Goal: Information Seeking & Learning: Compare options

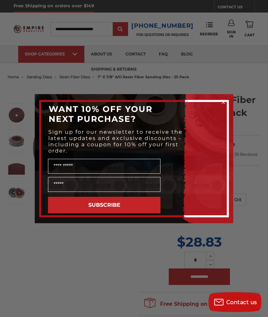
click at [220, 99] on icon "Close dialog" at bounding box center [223, 102] width 7 height 7
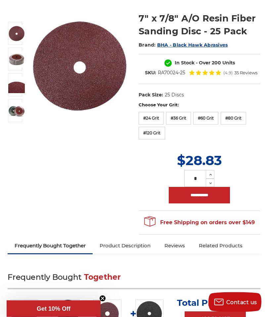
scroll to position [83, 0]
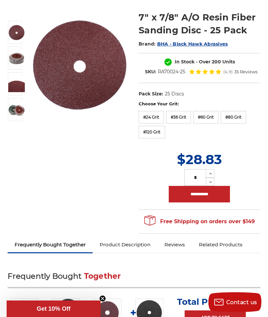
click at [204, 117] on label "#60 Grit" at bounding box center [205, 117] width 25 height 13
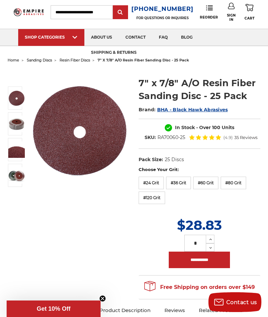
scroll to position [0, 0]
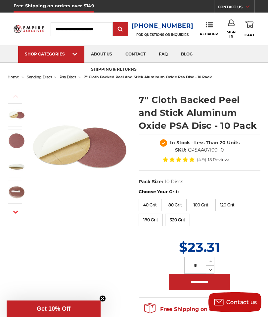
click at [153, 202] on label "40 Grit" at bounding box center [150, 205] width 23 height 13
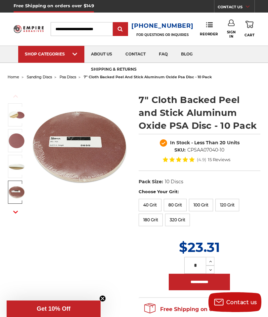
click at [17, 191] on img at bounding box center [16, 192] width 17 height 17
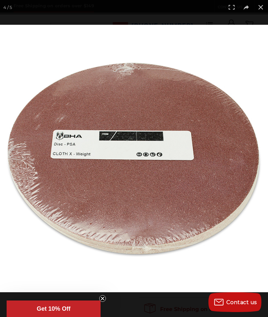
click at [266, 3] on button at bounding box center [260, 7] width 15 height 15
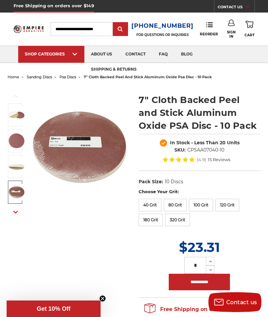
click at [266, 2] on button at bounding box center [260, 7] width 15 height 15
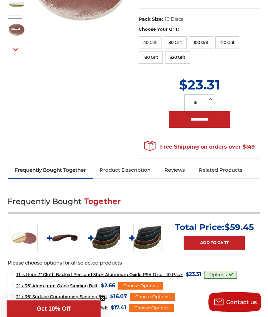
scroll to position [159, 0]
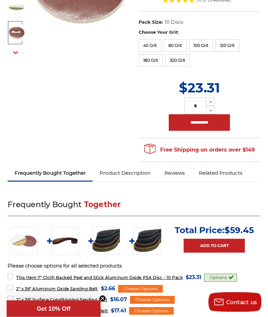
click at [126, 174] on link "Product Description" at bounding box center [125, 173] width 65 height 15
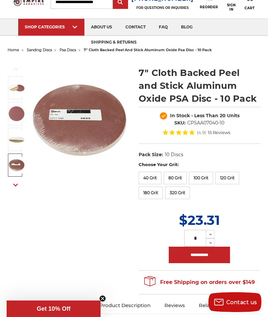
scroll to position [0, 0]
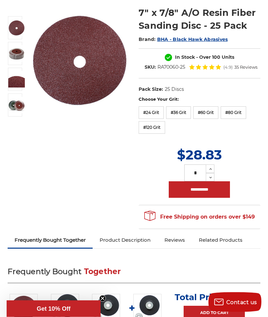
scroll to position [90, 0]
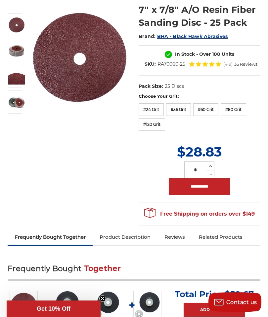
click at [128, 238] on link "Product Description" at bounding box center [125, 237] width 65 height 15
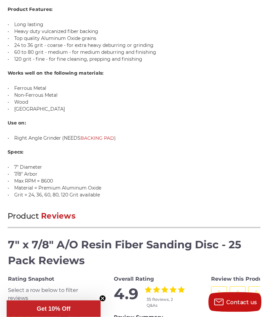
scroll to position [608, 0]
click at [101, 137] on link "BACKING PAD" at bounding box center [97, 138] width 34 height 6
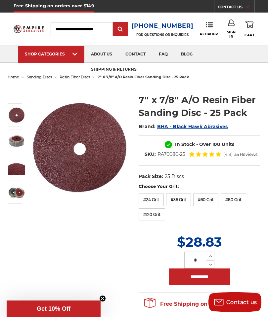
click at [21, 196] on img at bounding box center [16, 192] width 17 height 17
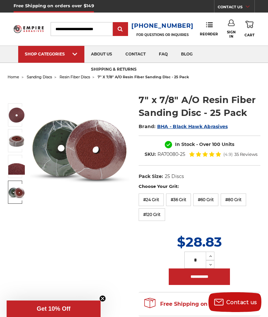
click at [266, 7] on button at bounding box center [260, 7] width 15 height 15
click at [210, 200] on label "#60 Grit" at bounding box center [205, 200] width 25 height 13
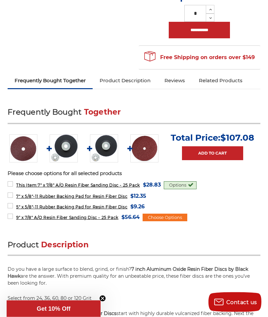
scroll to position [247, 0]
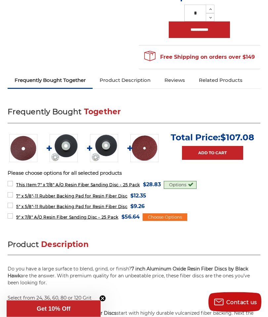
click at [131, 78] on link "Product Description" at bounding box center [125, 80] width 65 height 15
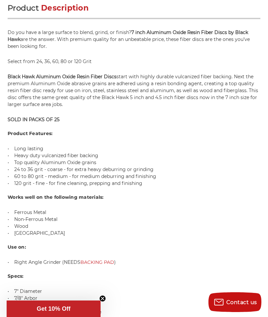
scroll to position [481, 0]
